Goal: Navigation & Orientation: Find specific page/section

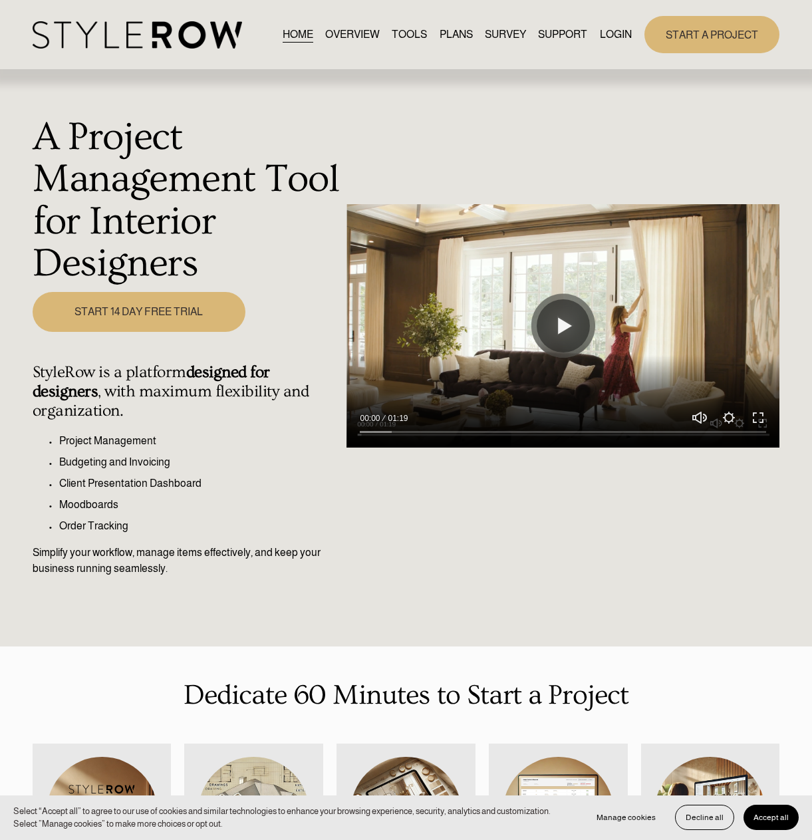
click at [614, 28] on link "LOGIN" at bounding box center [616, 34] width 32 height 18
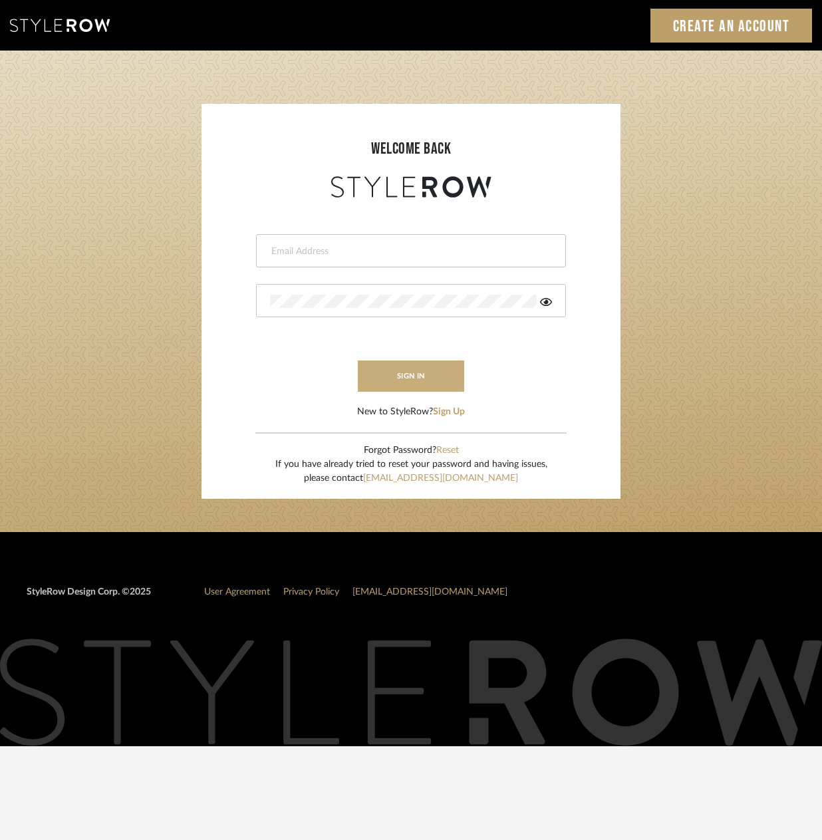
type input "[PERSON_NAME][EMAIL_ADDRESS][DOMAIN_NAME]"
click at [416, 378] on button "sign in" at bounding box center [411, 376] width 106 height 31
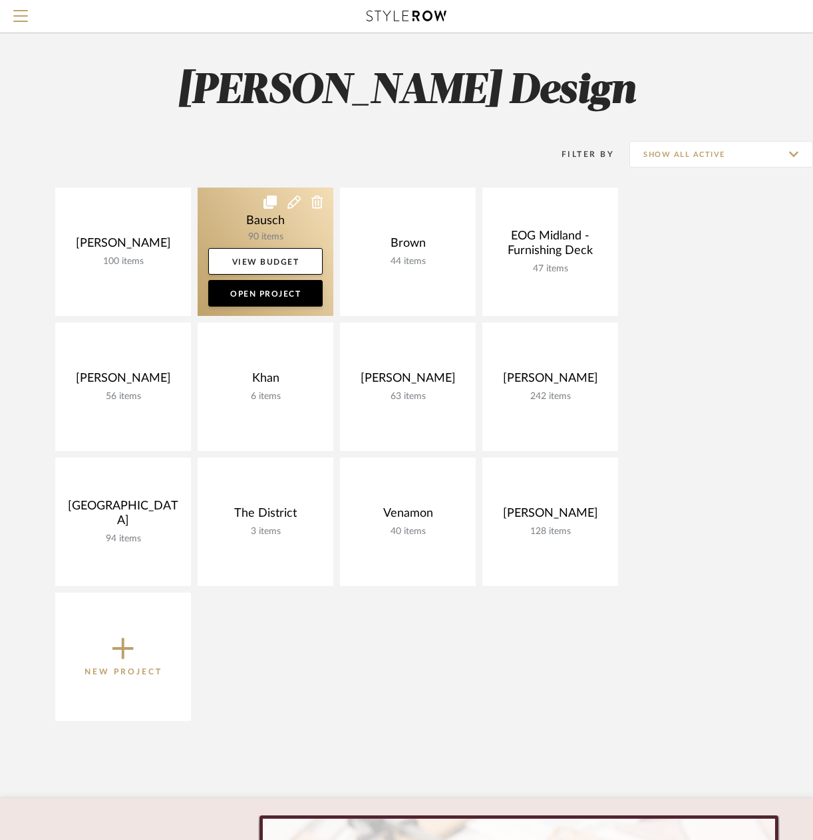
click at [225, 218] on link at bounding box center [266, 252] width 136 height 128
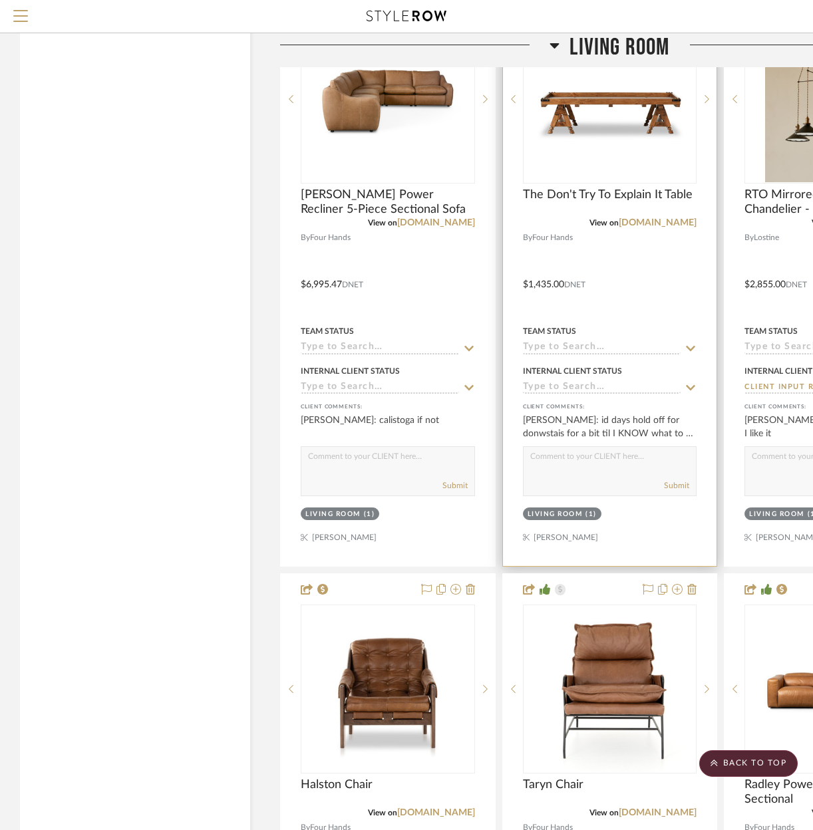
scroll to position [2861, 0]
